Goal: Book appointment/travel/reservation

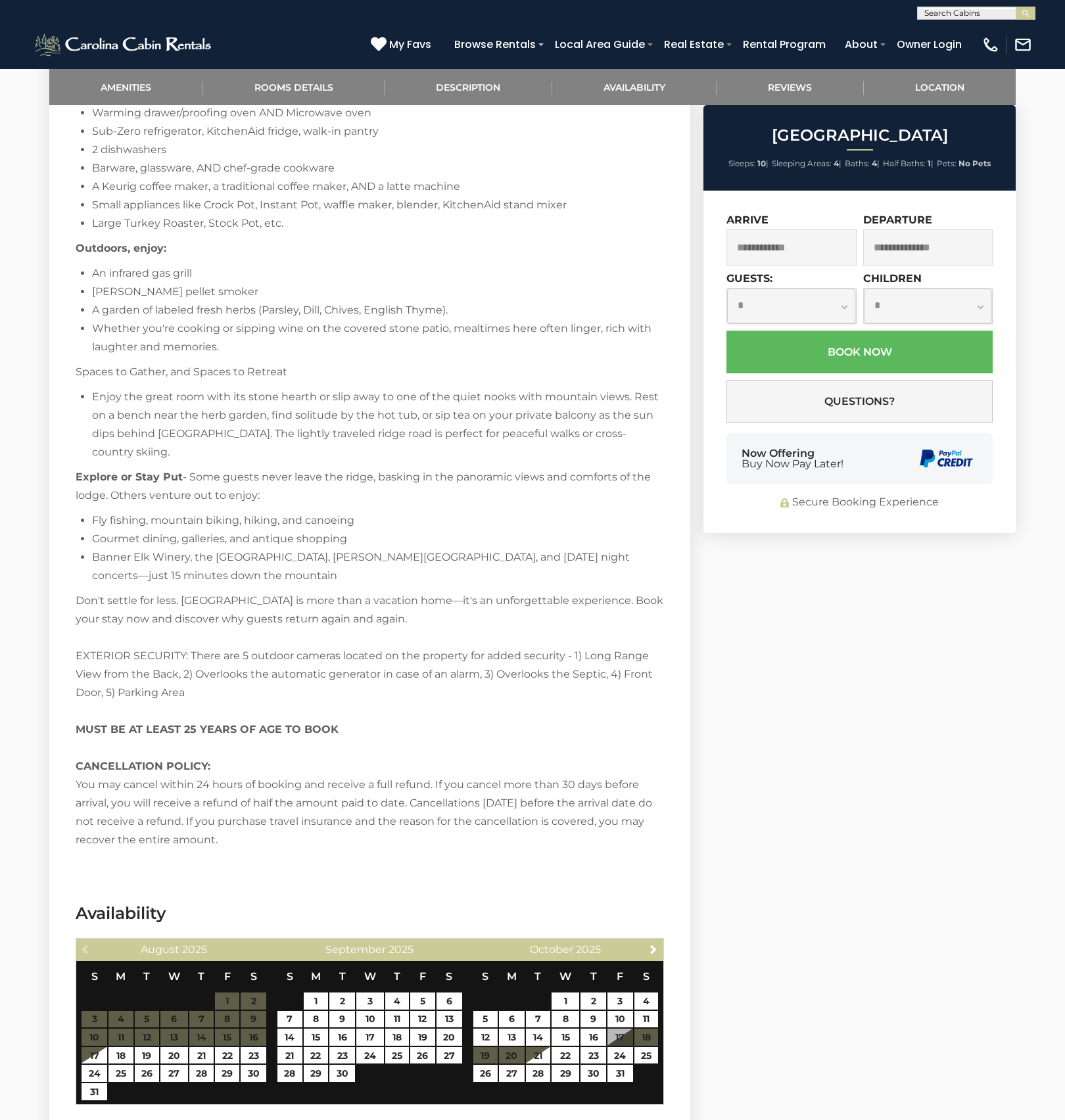
scroll to position [2511, 0]
click at [951, 17] on input "text" at bounding box center [976, 16] width 115 height 13
type input "****"
click at [953, 26] on li "Find The Joy" at bounding box center [977, 31] width 117 height 12
click at [1031, 15] on button "submit" at bounding box center [1026, 13] width 20 height 13
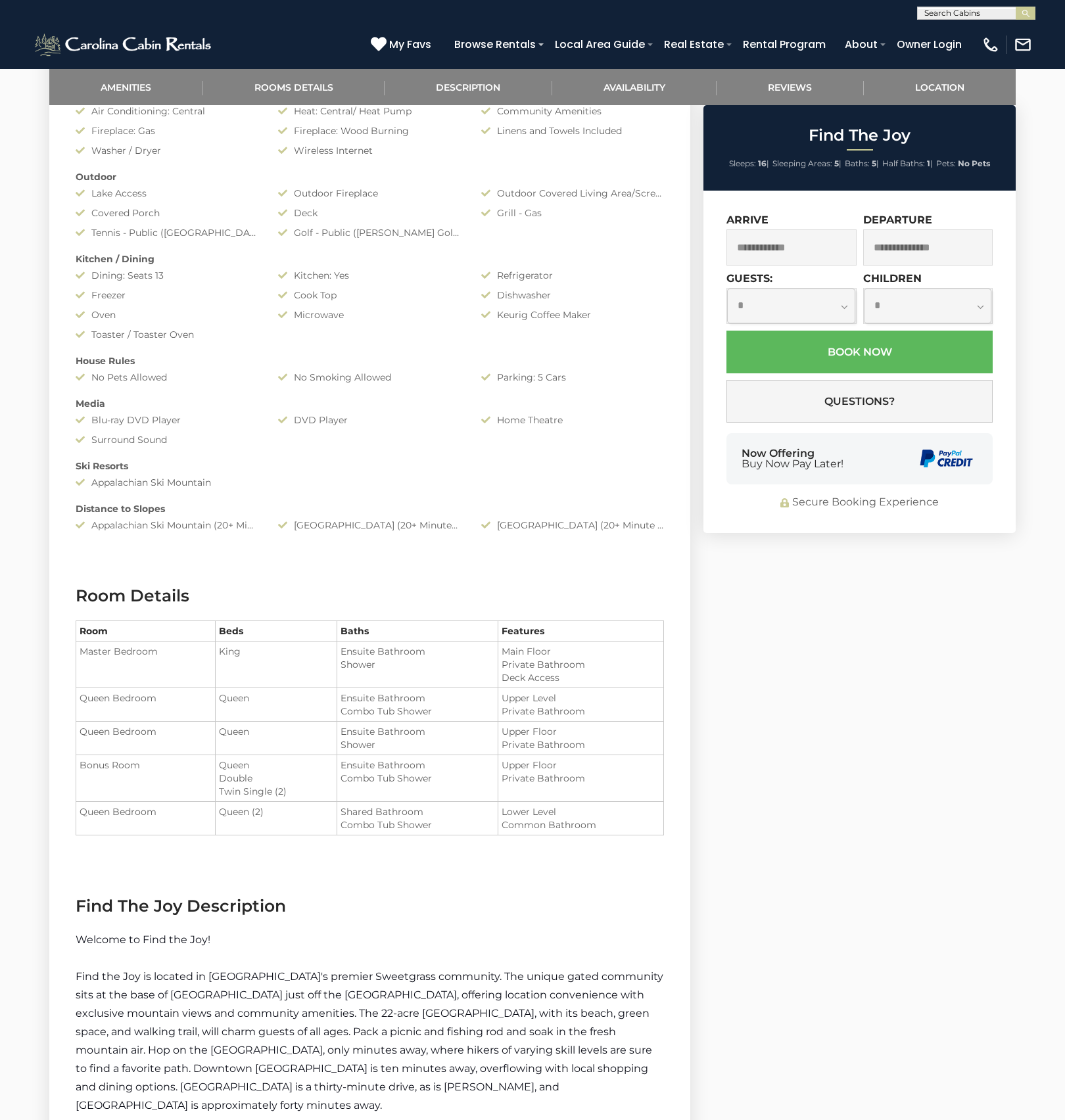
scroll to position [530, 0]
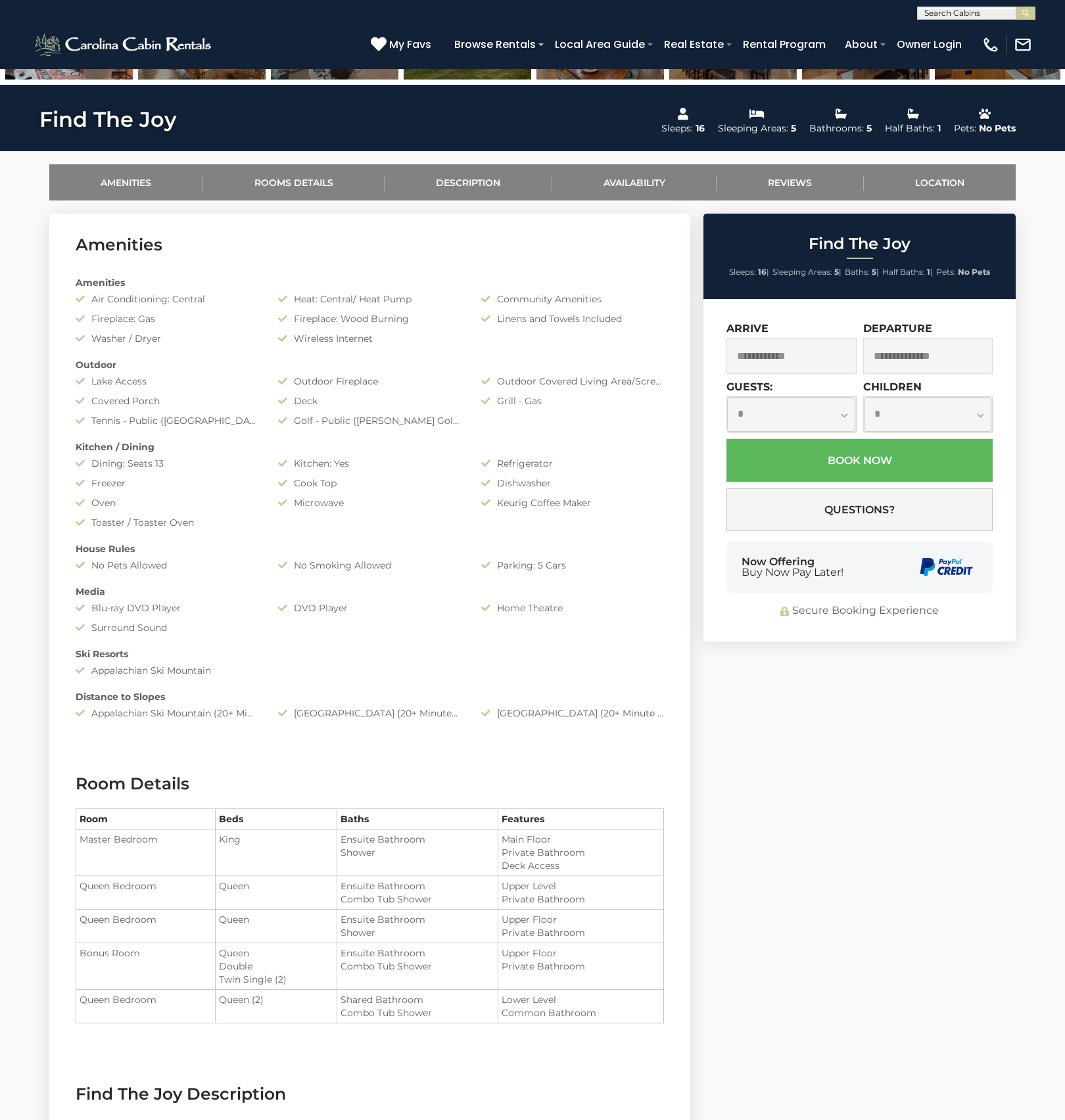
click at [972, 10] on input "text" at bounding box center [976, 16] width 115 height 13
type input "********"
click at [964, 47] on em "Longview" at bounding box center [947, 46] width 45 height 12
click at [1023, 15] on img "submit" at bounding box center [1026, 14] width 10 height 10
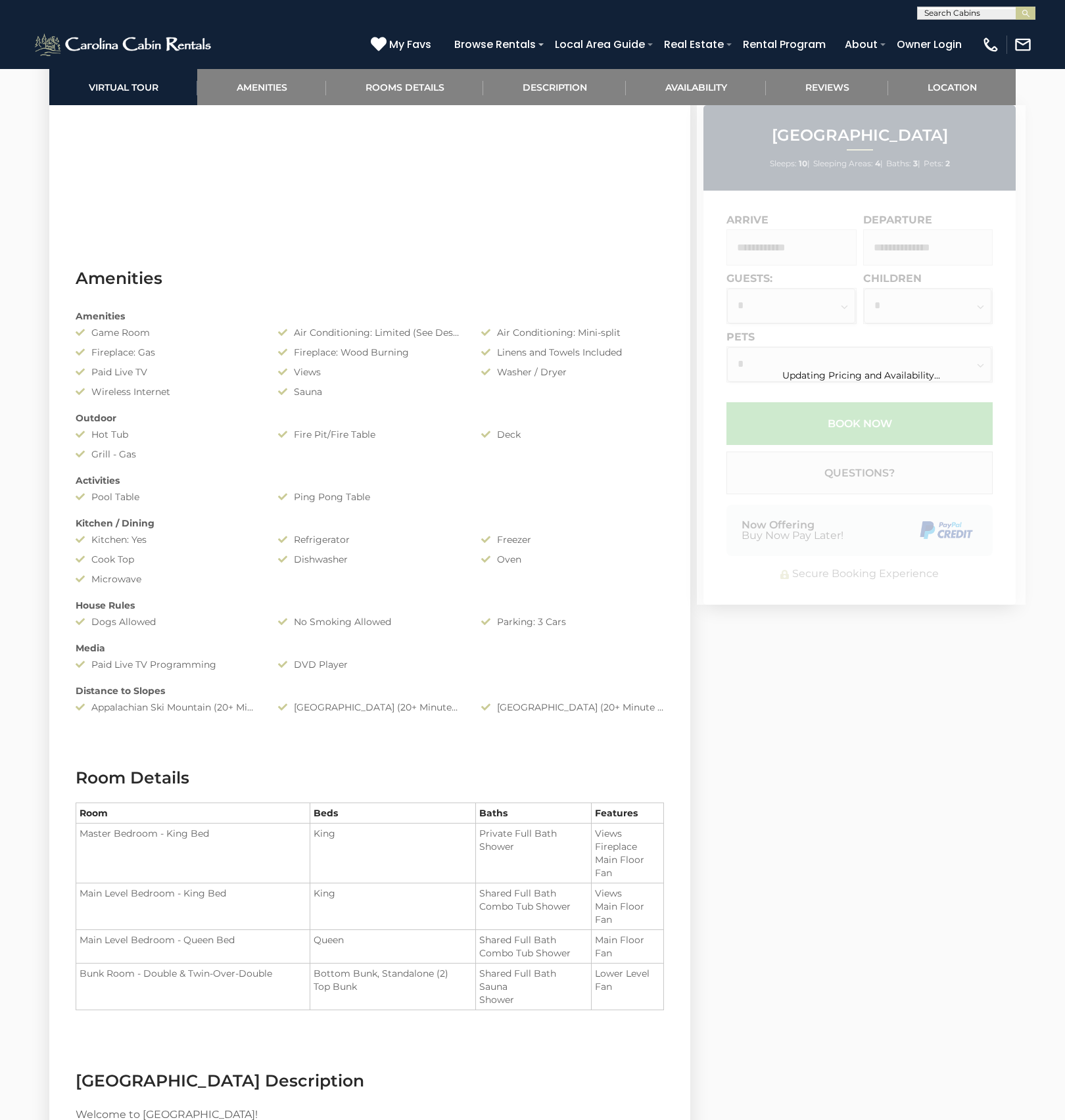
scroll to position [1089, 0]
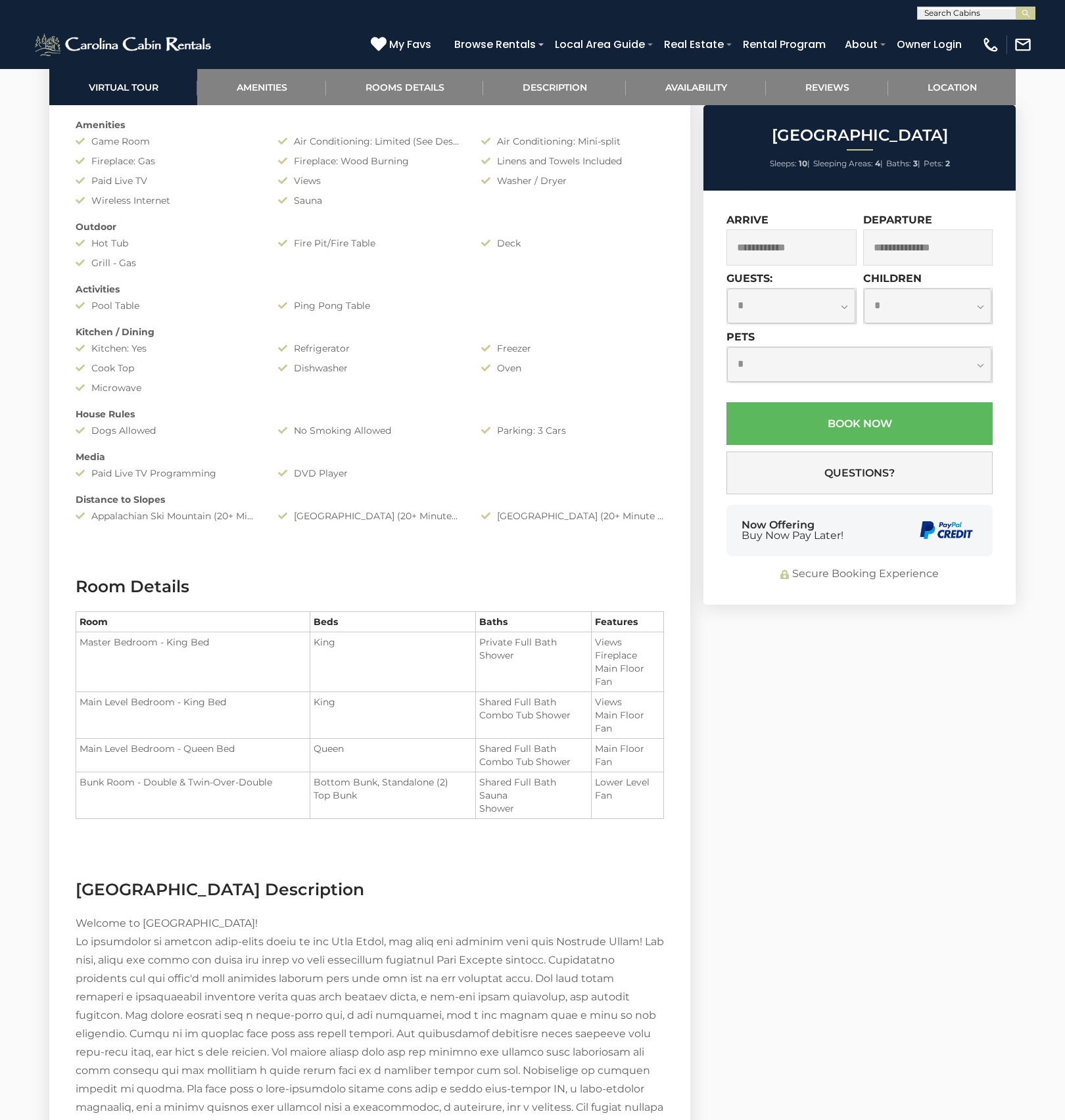
click at [939, 9] on input "text" at bounding box center [976, 16] width 115 height 13
type input "****"
click at [951, 79] on li "Boul der Lodge" at bounding box center [977, 73] width 117 height 12
click at [1025, 10] on img "submit" at bounding box center [1026, 14] width 10 height 10
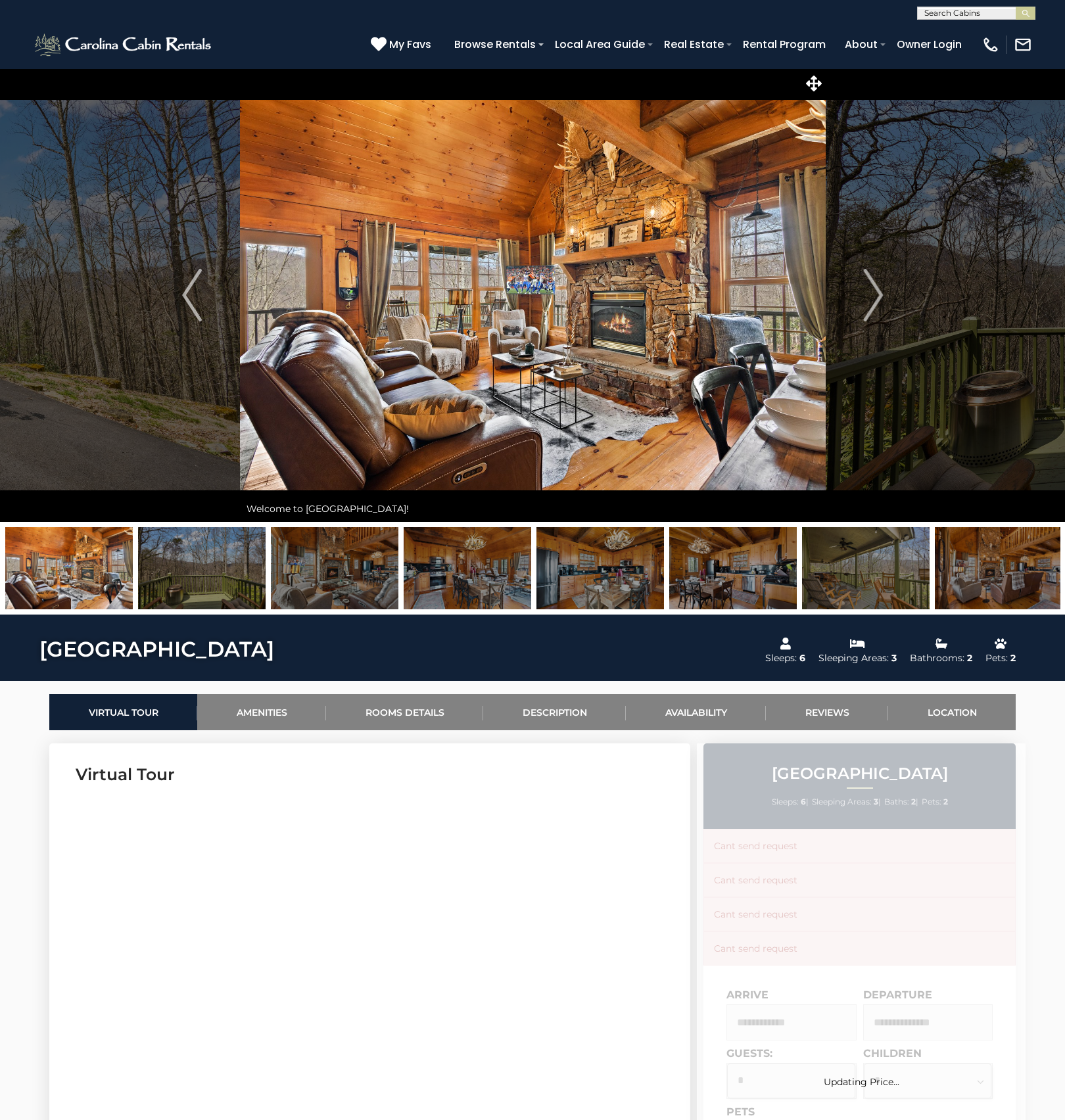
click at [952, 15] on input "text" at bounding box center [976, 16] width 115 height 13
type input "*******"
click at [946, 28] on em "Lake Hi" at bounding box center [942, 31] width 34 height 12
click at [1029, 10] on img "submit" at bounding box center [1026, 14] width 10 height 10
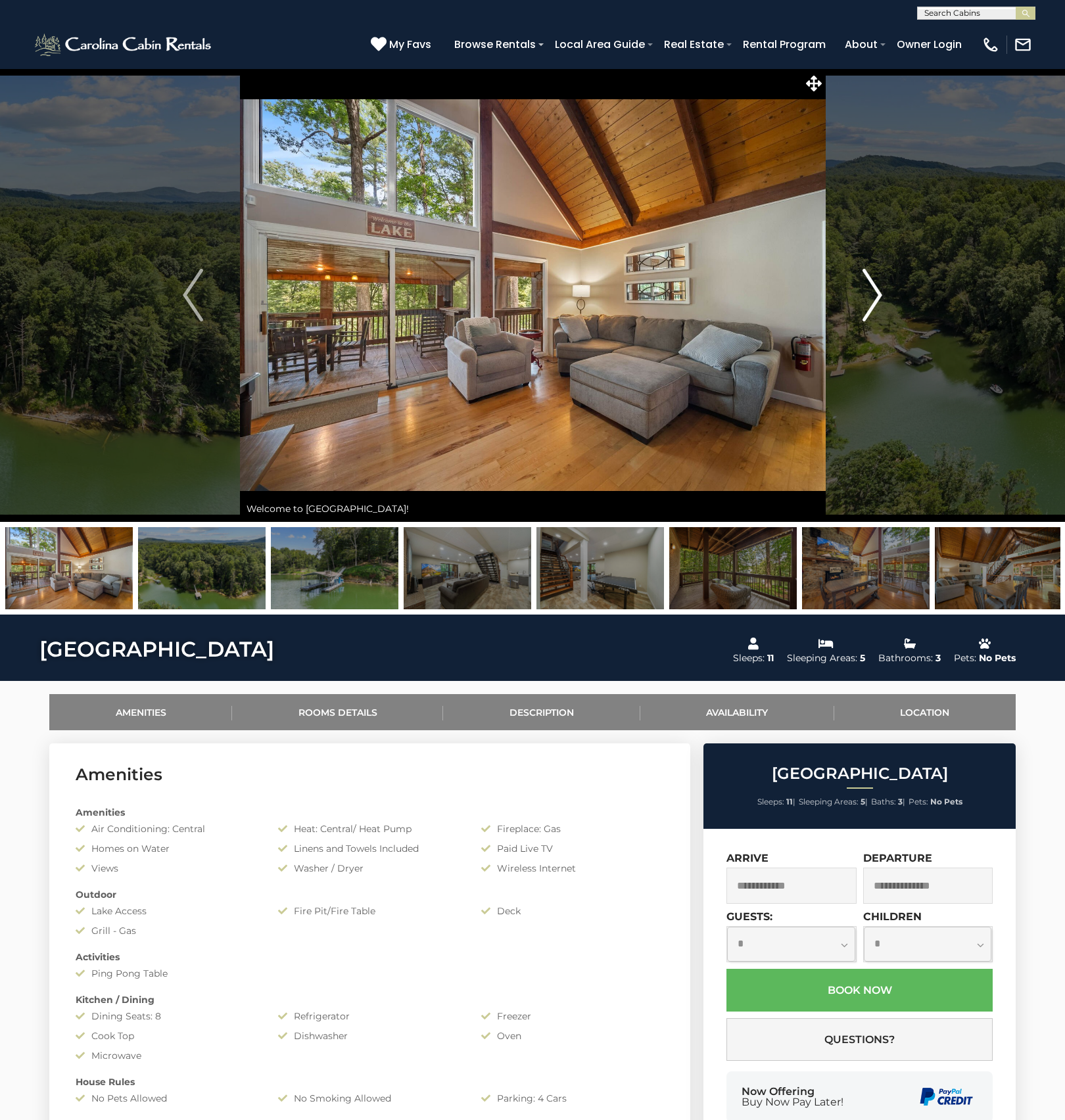
click at [874, 297] on img "Next" at bounding box center [872, 295] width 20 height 53
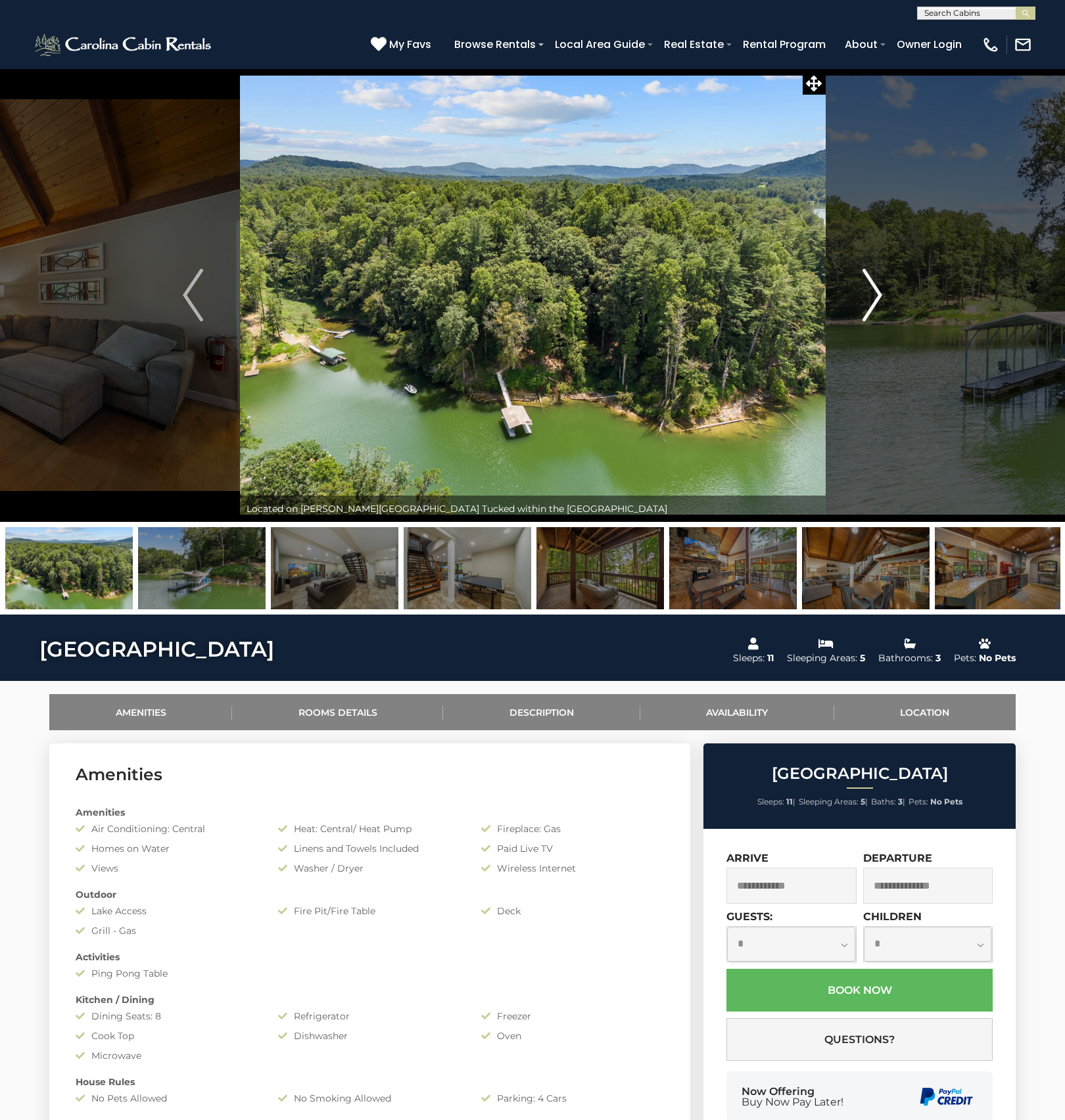
click at [874, 297] on img "Next" at bounding box center [872, 295] width 20 height 53
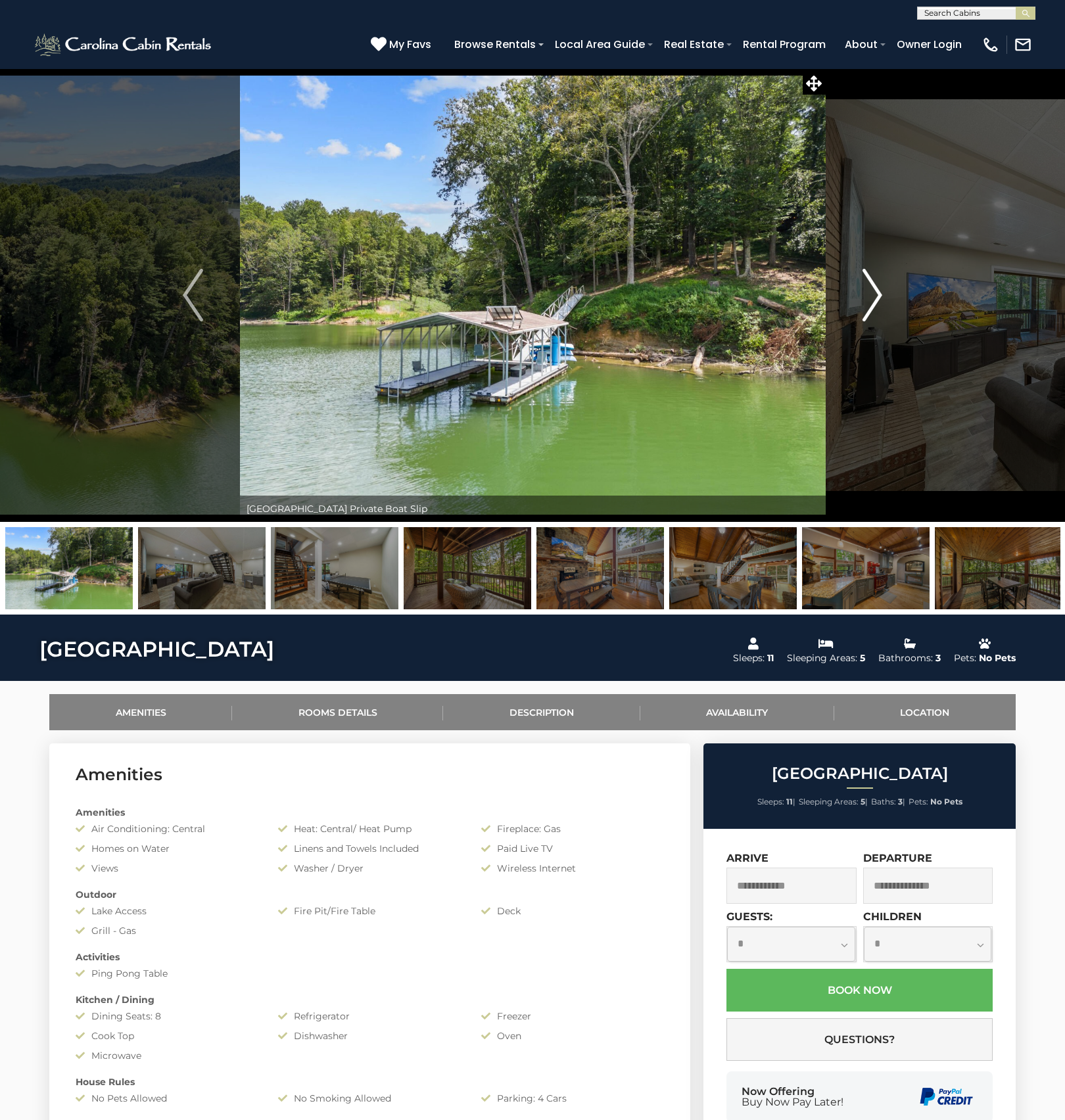
click at [874, 297] on img "Next" at bounding box center [872, 295] width 20 height 53
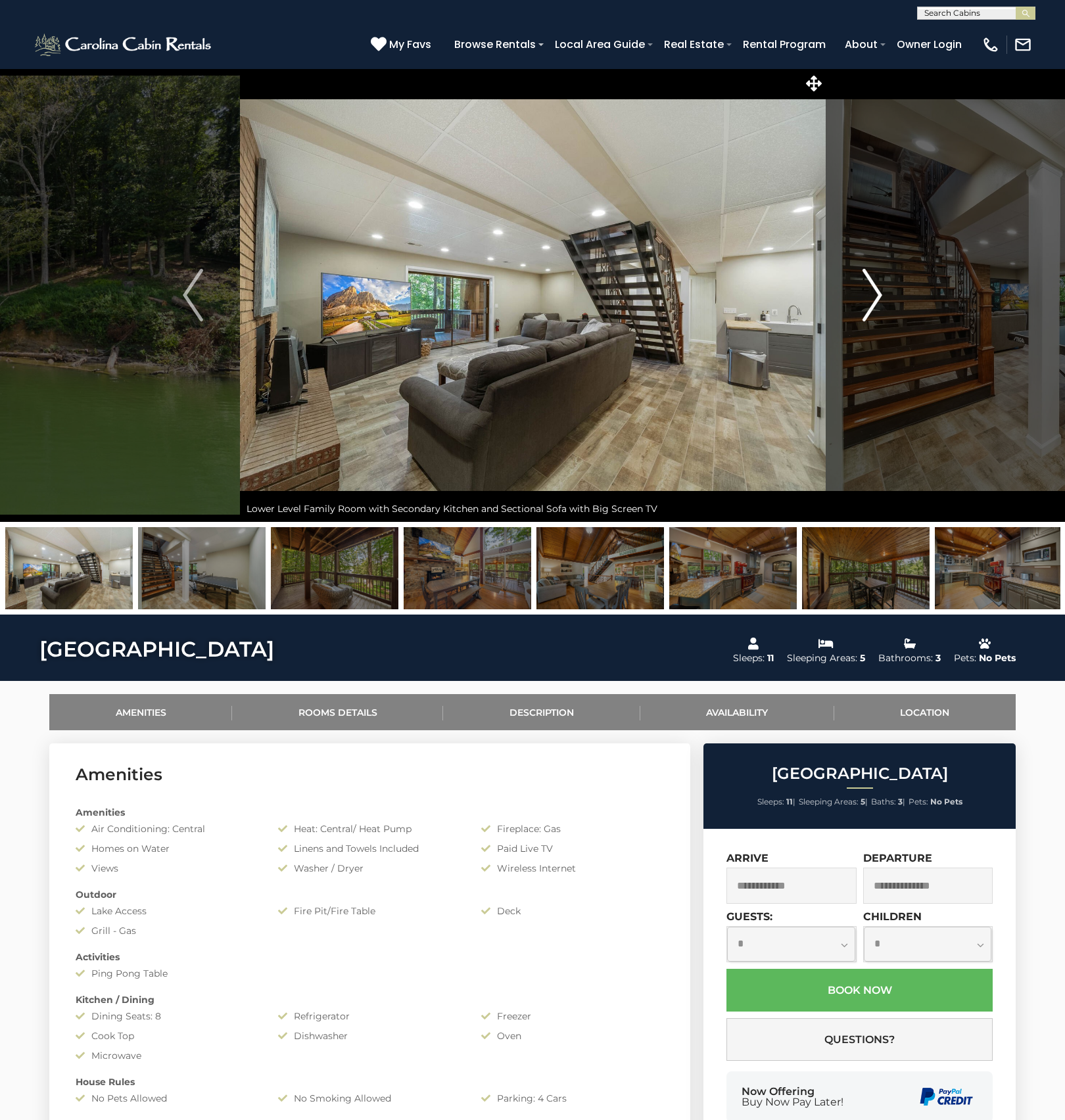
click at [866, 298] on img "Next" at bounding box center [872, 295] width 20 height 53
